Goal: Task Accomplishment & Management: Use online tool/utility

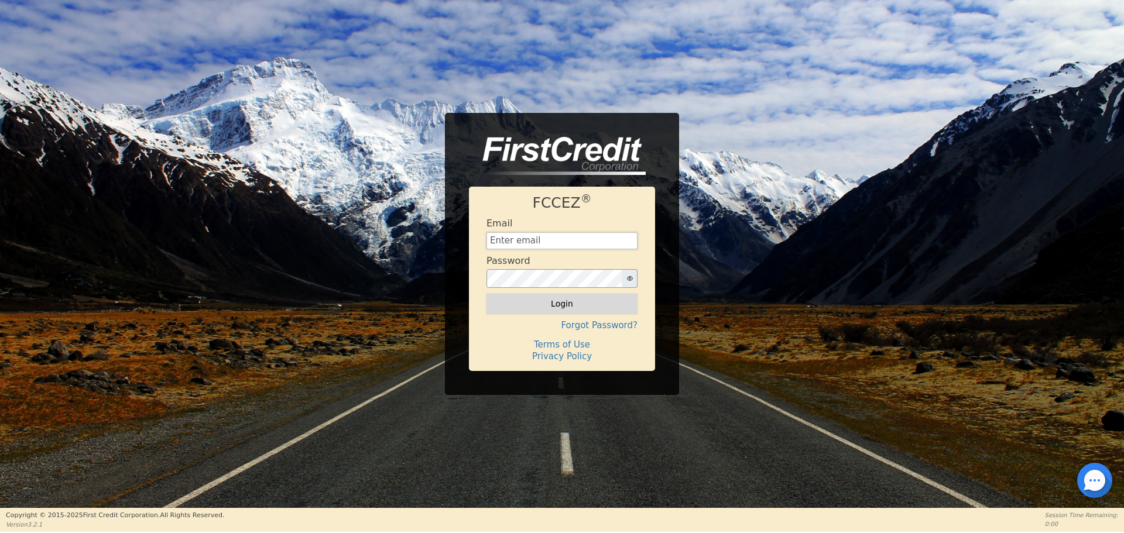
type input "[PERSON_NAME][EMAIL_ADDRESS][PERSON_NAME][DOMAIN_NAME]"
click at [563, 305] on button "Login" at bounding box center [561, 304] width 151 height 20
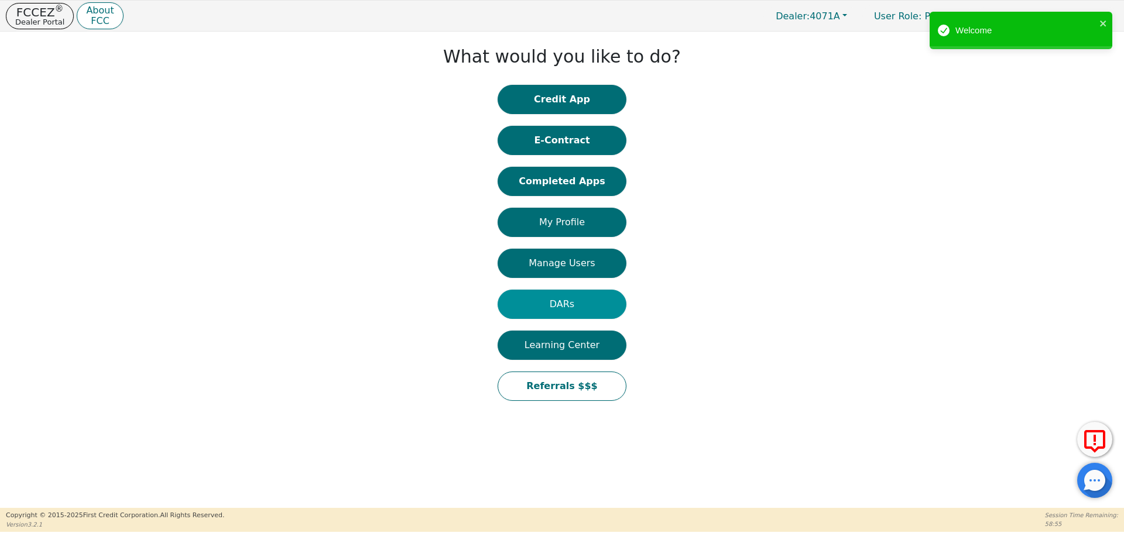
click at [552, 307] on button "DARs" at bounding box center [562, 304] width 129 height 29
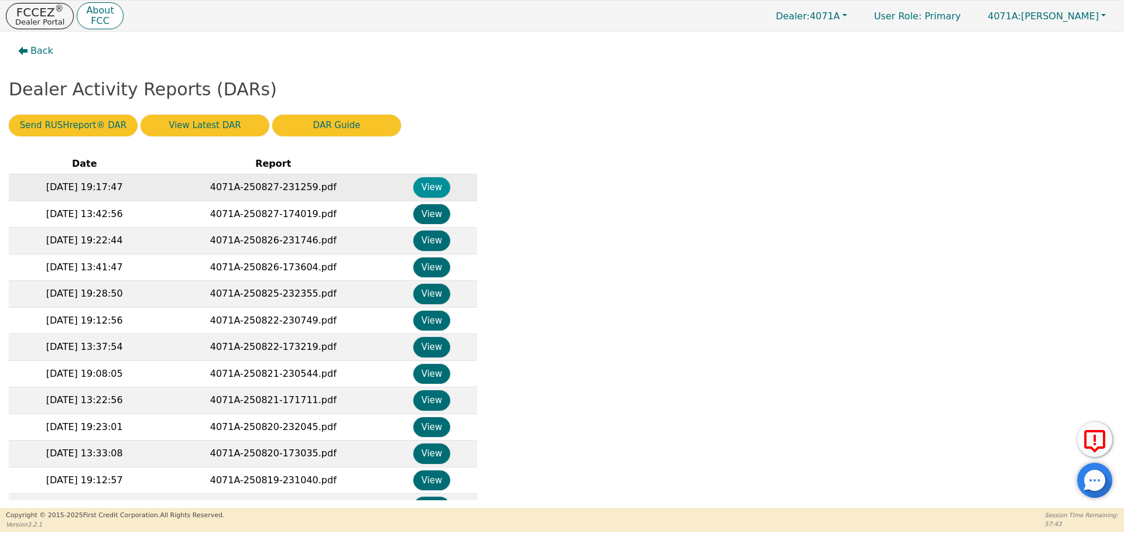
click at [420, 189] on button "View" at bounding box center [431, 187] width 37 height 20
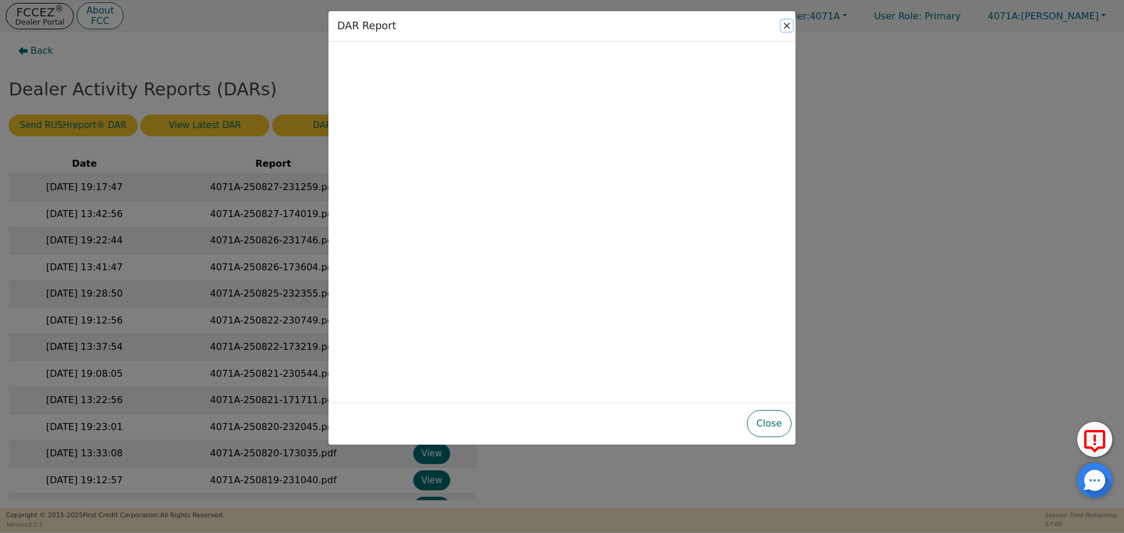
click at [786, 26] on button "Close" at bounding box center [787, 26] width 12 height 12
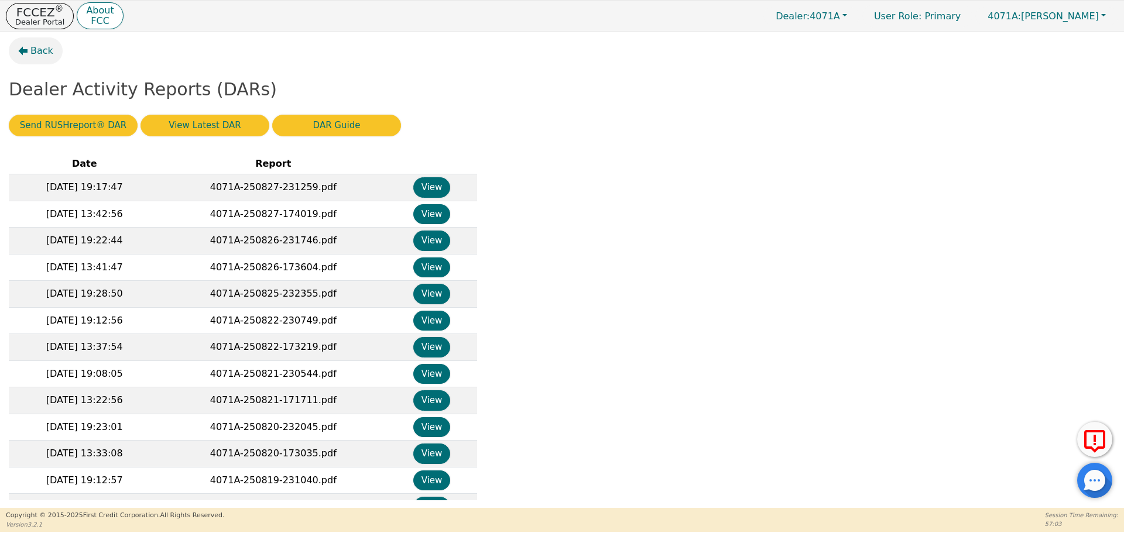
click at [39, 50] on span "Back" at bounding box center [41, 51] width 23 height 14
